Goal: Transaction & Acquisition: Purchase product/service

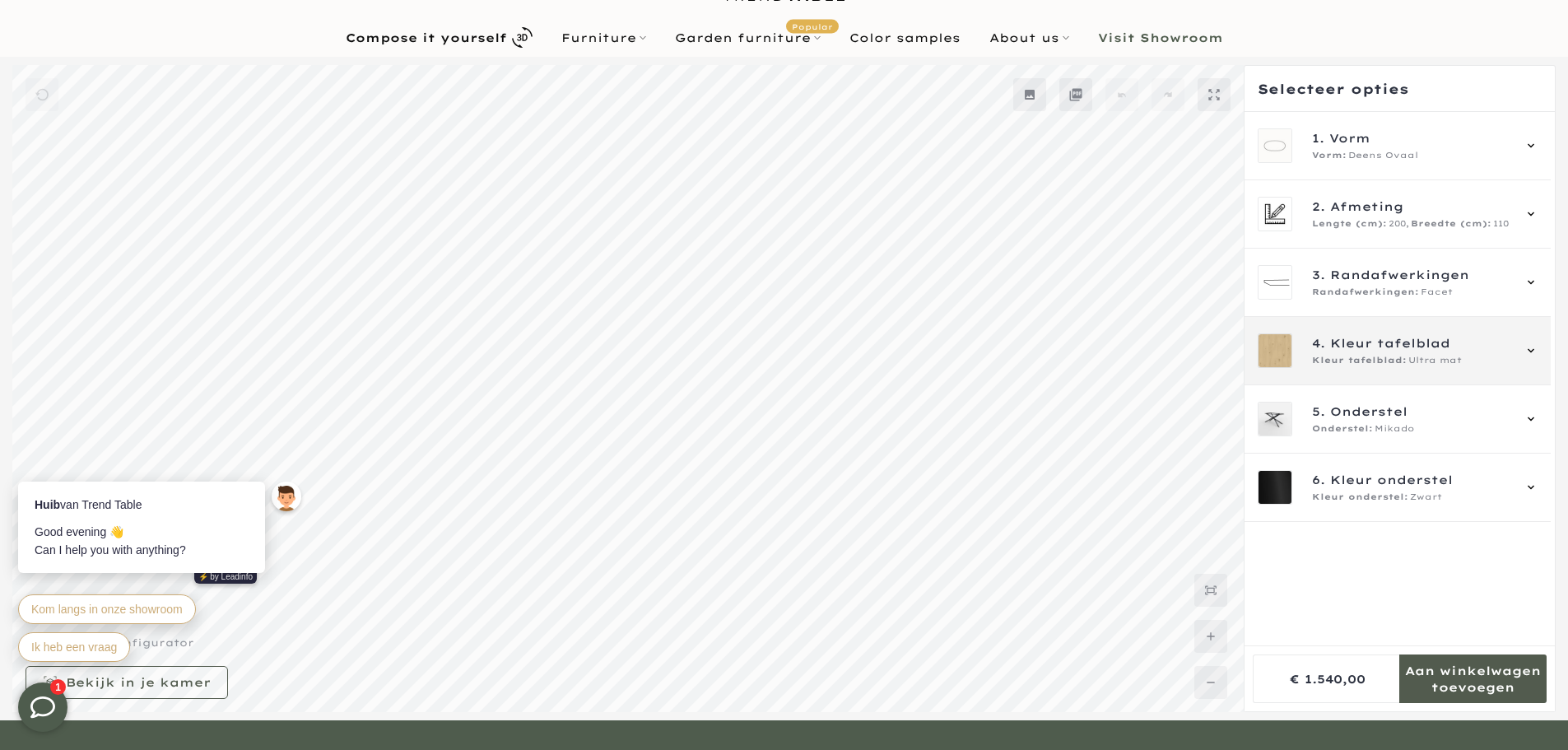
click at [1347, 348] on span "Kleur tafelblad" at bounding box center [1390, 343] width 120 height 18
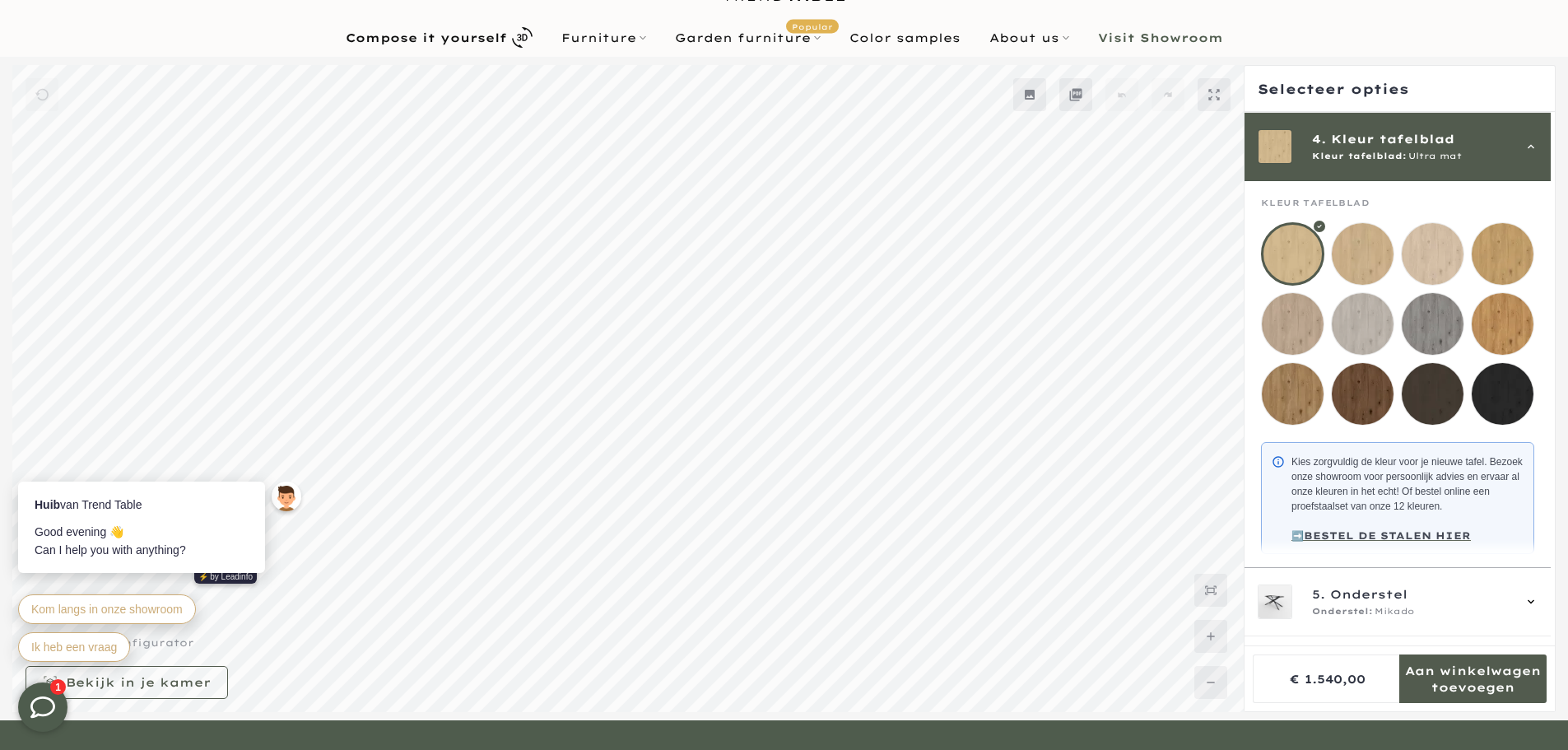
scroll to position [205, 0]
click at [687, 71] on font "Garden tables" at bounding box center [676, 74] width 86 height 11
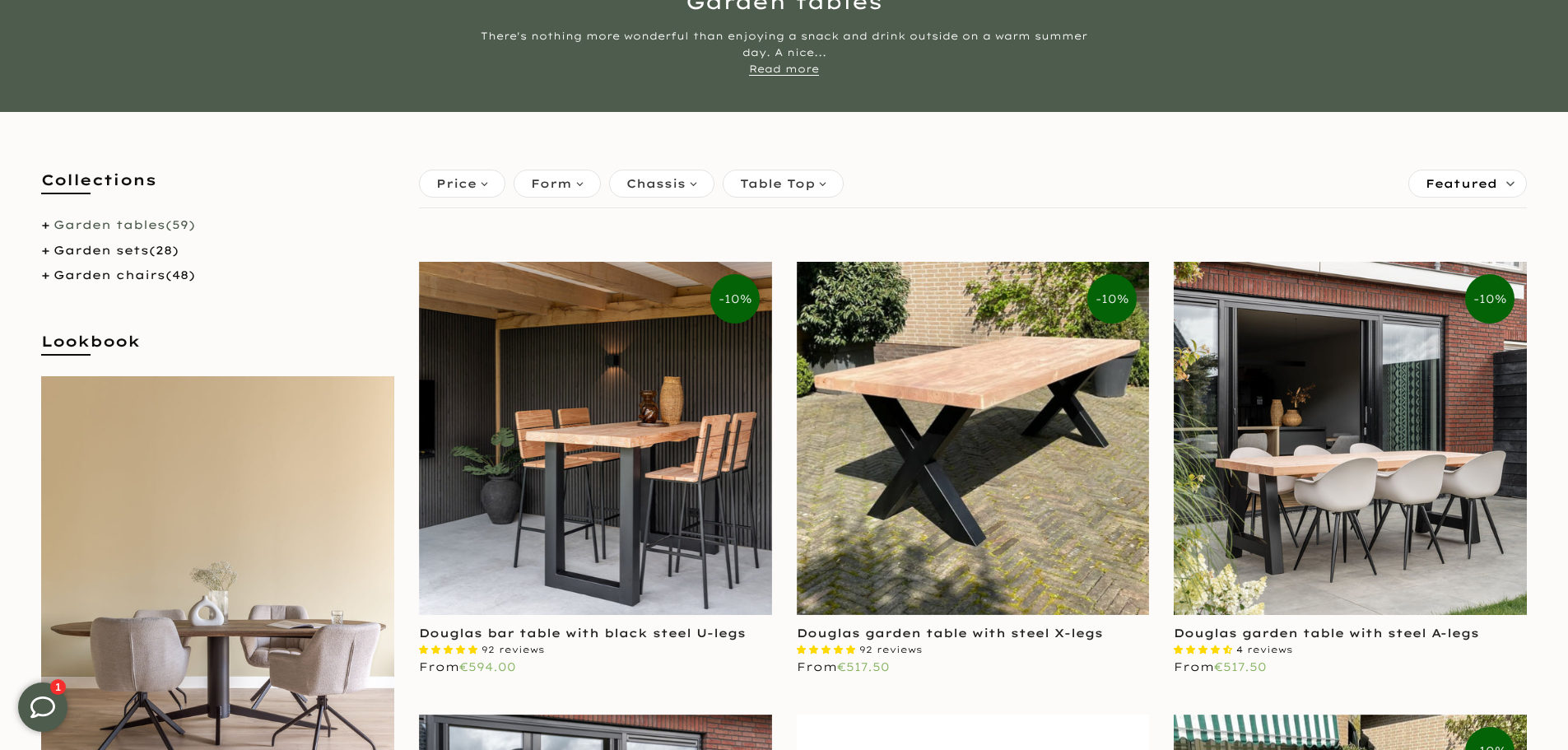
scroll to position [329, 0]
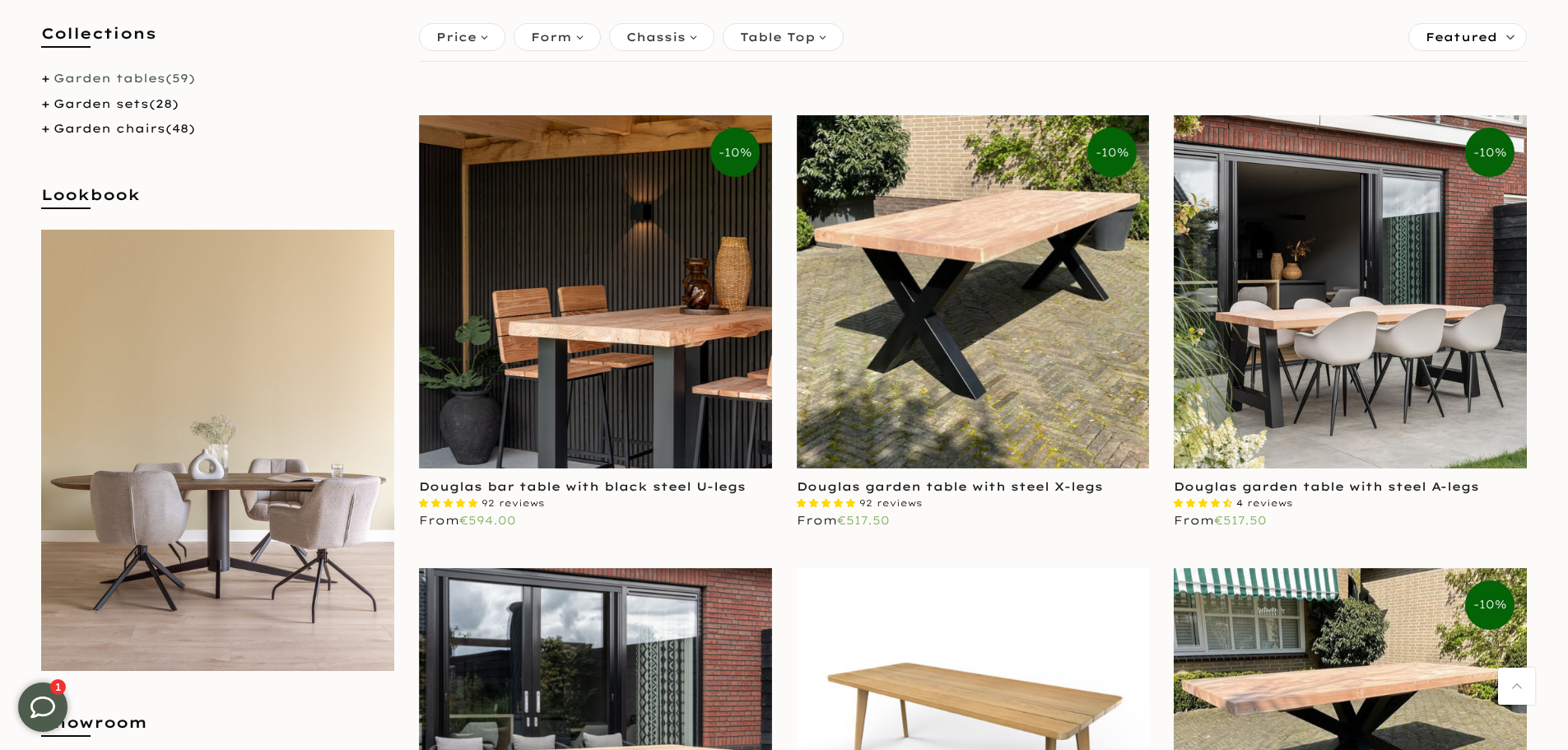
click at [668, 353] on img at bounding box center [595, 291] width 353 height 353
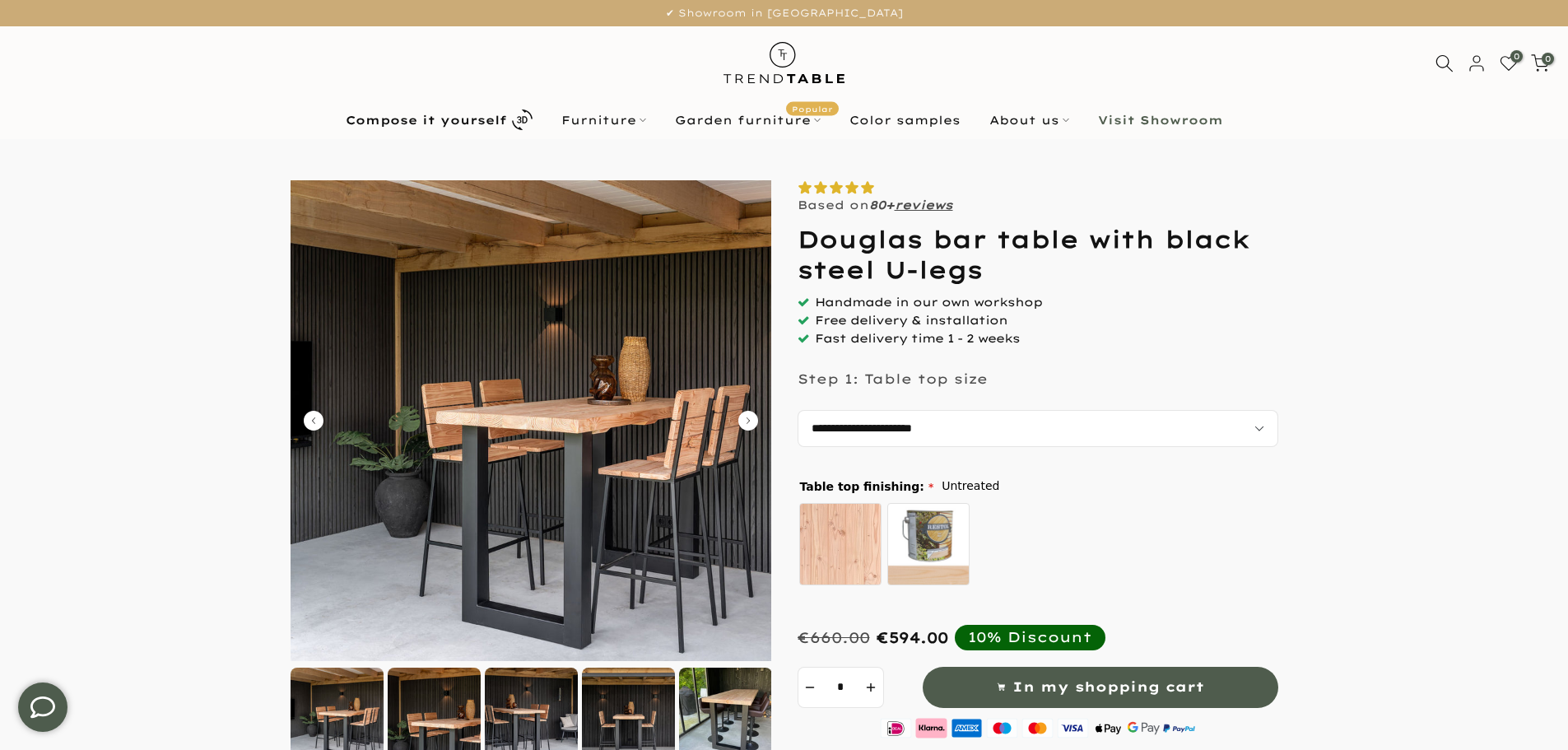
click at [634, 448] on img at bounding box center [531, 420] width 480 height 480
click at [743, 419] on icon "Carousel Next Arrow" at bounding box center [747, 420] width 20 height 20
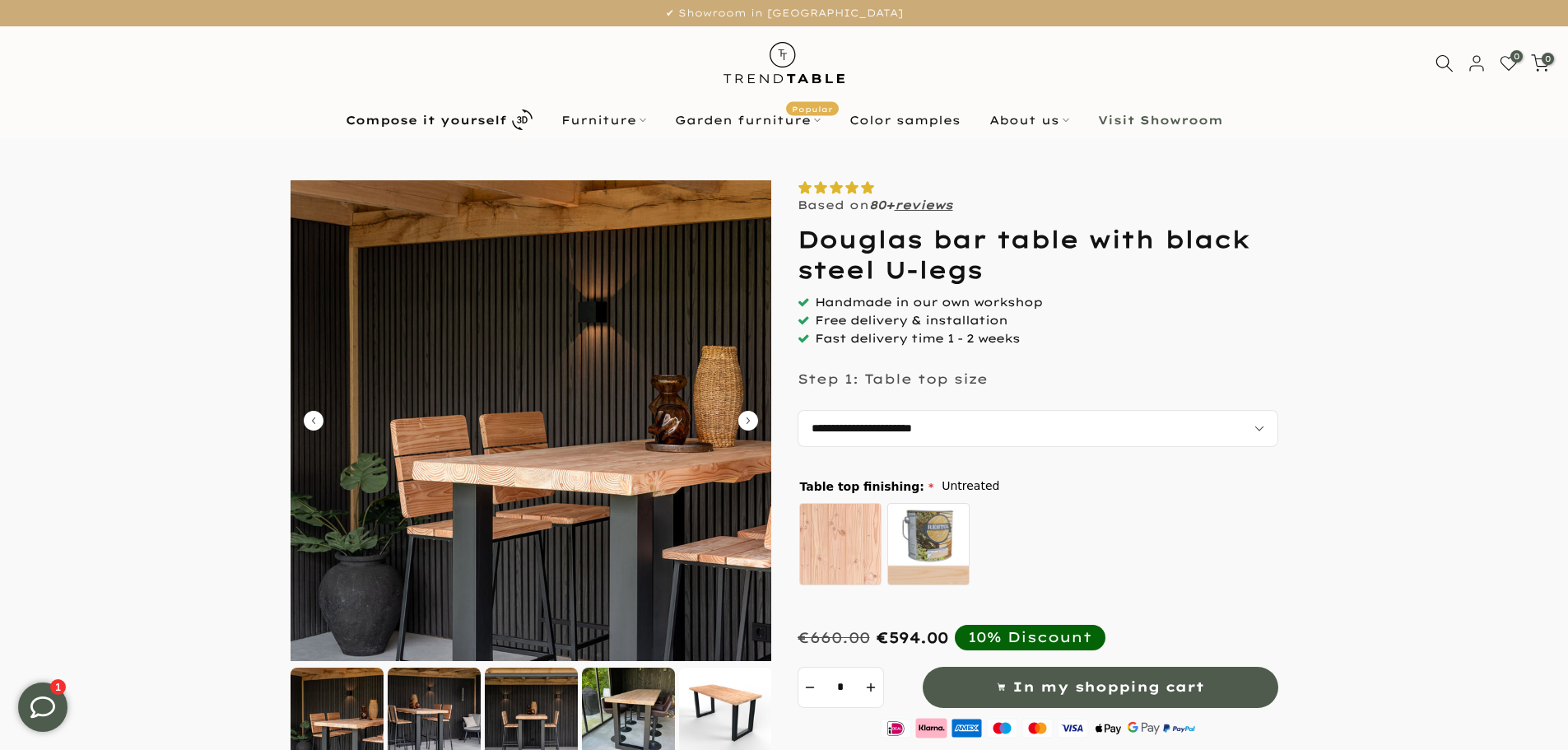
click at [743, 419] on icon "Carousel Next Arrow" at bounding box center [747, 420] width 20 height 20
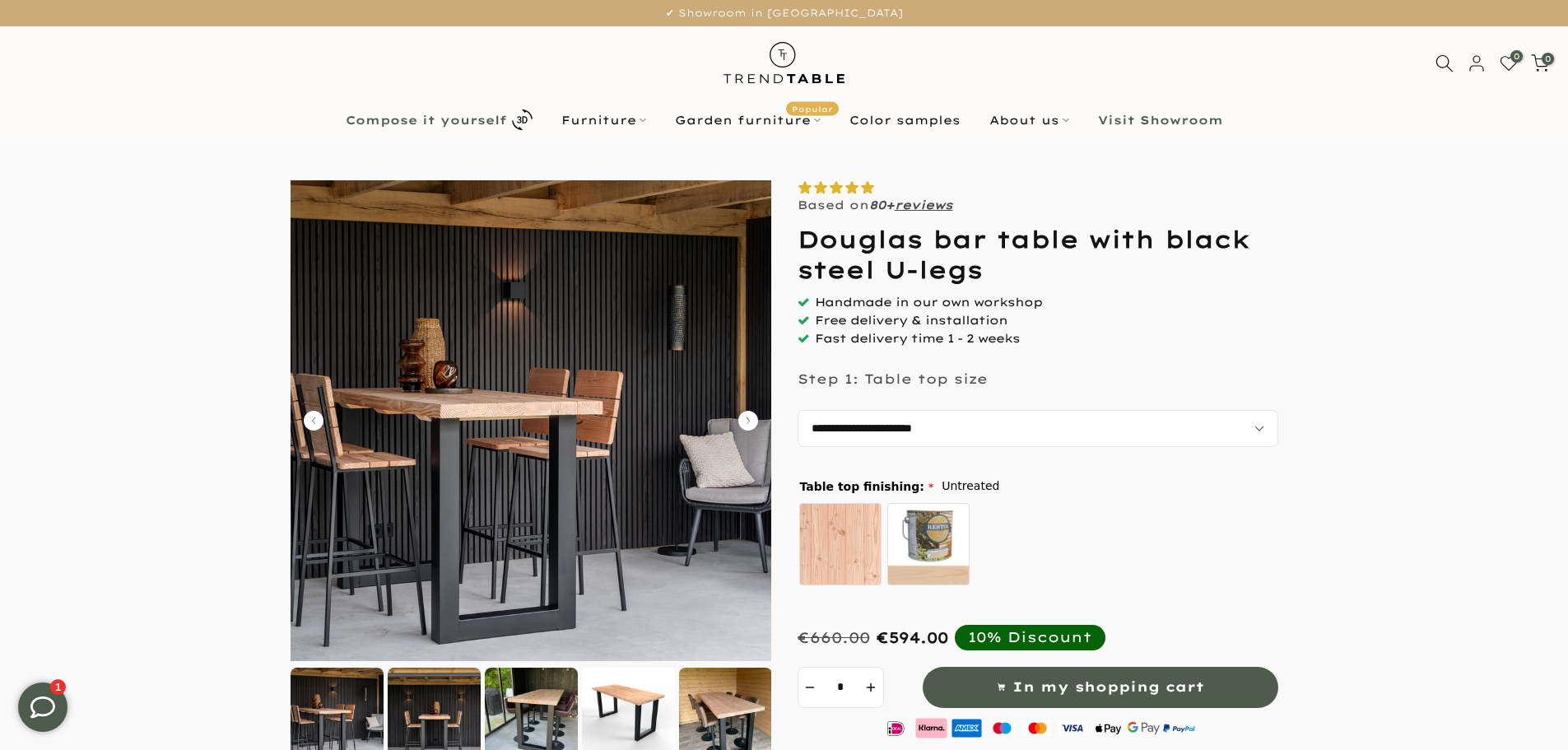
click at [486, 117] on font "Compose it yourself" at bounding box center [426, 120] width 161 height 15
